Goal: Task Accomplishment & Management: Use online tool/utility

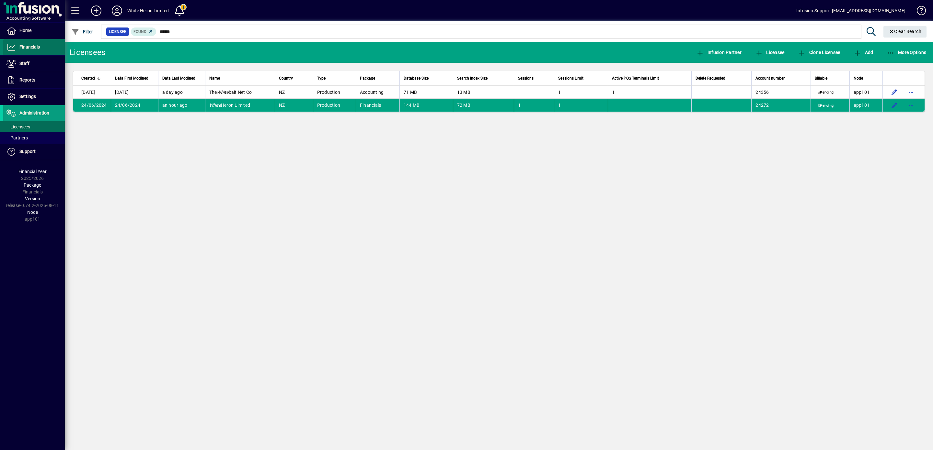
click at [34, 45] on span "Financials" at bounding box center [29, 46] width 20 height 5
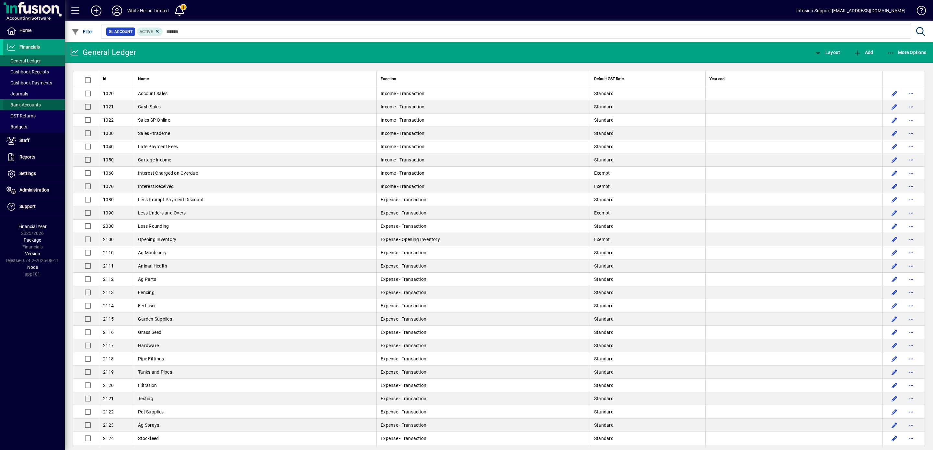
click at [30, 105] on span "Bank Accounts" at bounding box center [23, 104] width 34 height 5
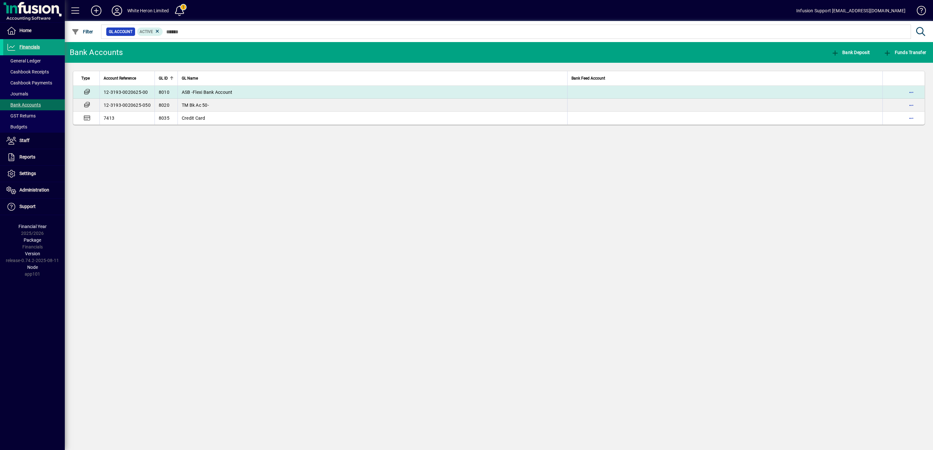
click at [227, 90] on span "ASB -Flexi Bank Account" at bounding box center [207, 92] width 51 height 5
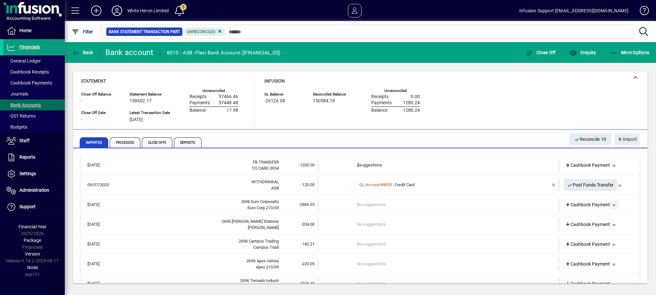
click at [606, 205] on span "button" at bounding box center [614, 205] width 16 height 16
click at [561, 205] on div at bounding box center [328, 147] width 656 height 295
click at [584, 204] on span "Cashbook Payment" at bounding box center [587, 204] width 45 height 7
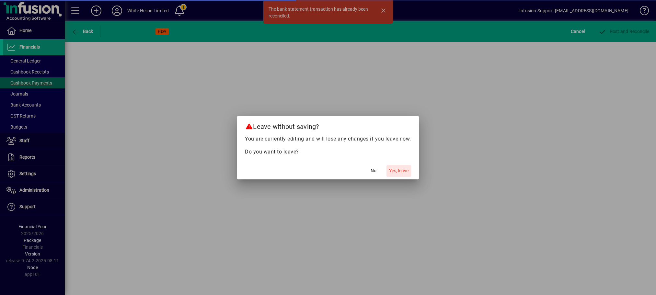
click at [397, 170] on span "Yes, leave" at bounding box center [398, 170] width 19 height 7
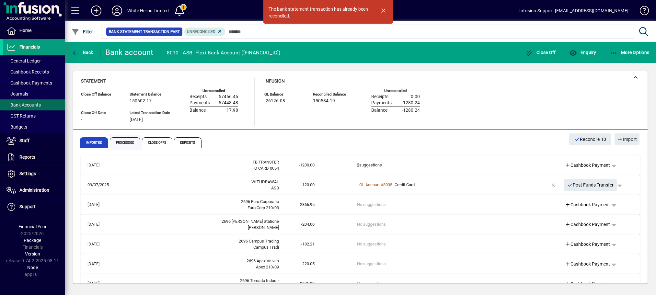
click at [130, 143] on span "Processed" at bounding box center [125, 142] width 30 height 10
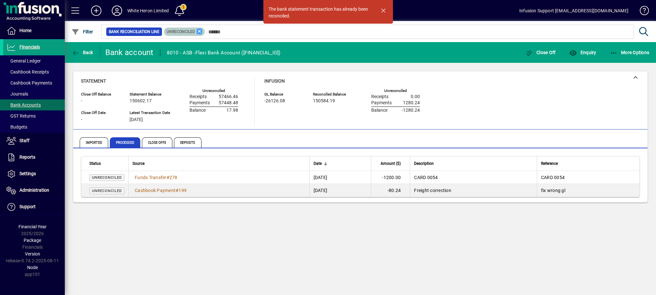
click at [202, 29] on icon at bounding box center [200, 31] width 6 height 6
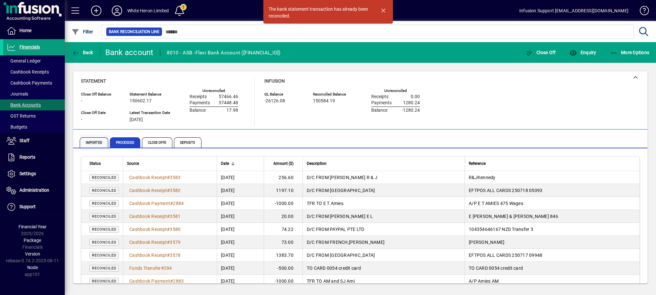
click at [93, 146] on span "Imported" at bounding box center [94, 142] width 28 height 10
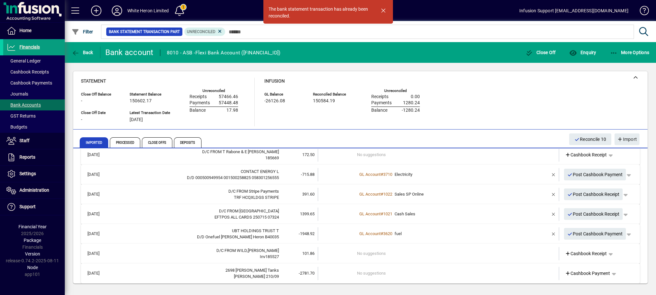
scroll to position [289, 0]
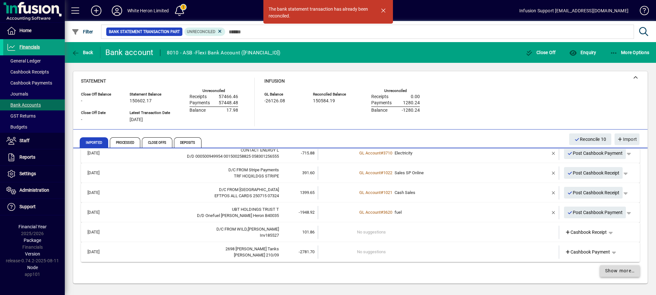
click at [600, 273] on span at bounding box center [620, 271] width 40 height 16
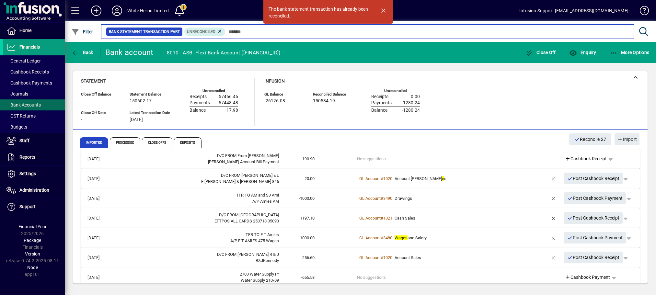
scroll to position [673, 0]
